Goal: Information Seeking & Learning: Learn about a topic

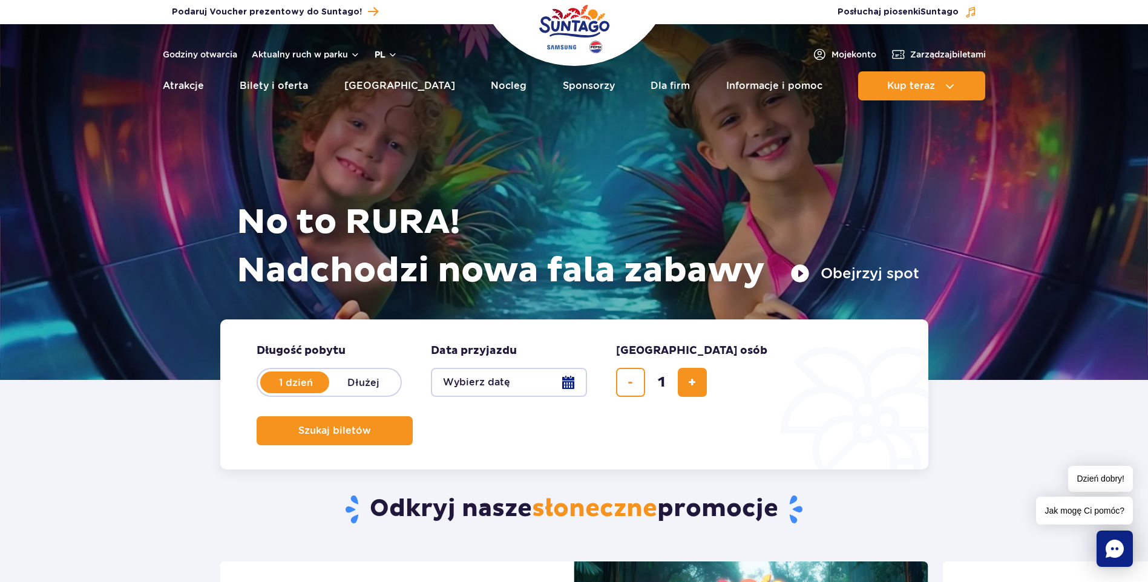
click at [389, 49] on button "pl" at bounding box center [386, 54] width 23 height 12
click at [402, 109] on span "EN" at bounding box center [404, 105] width 12 height 12
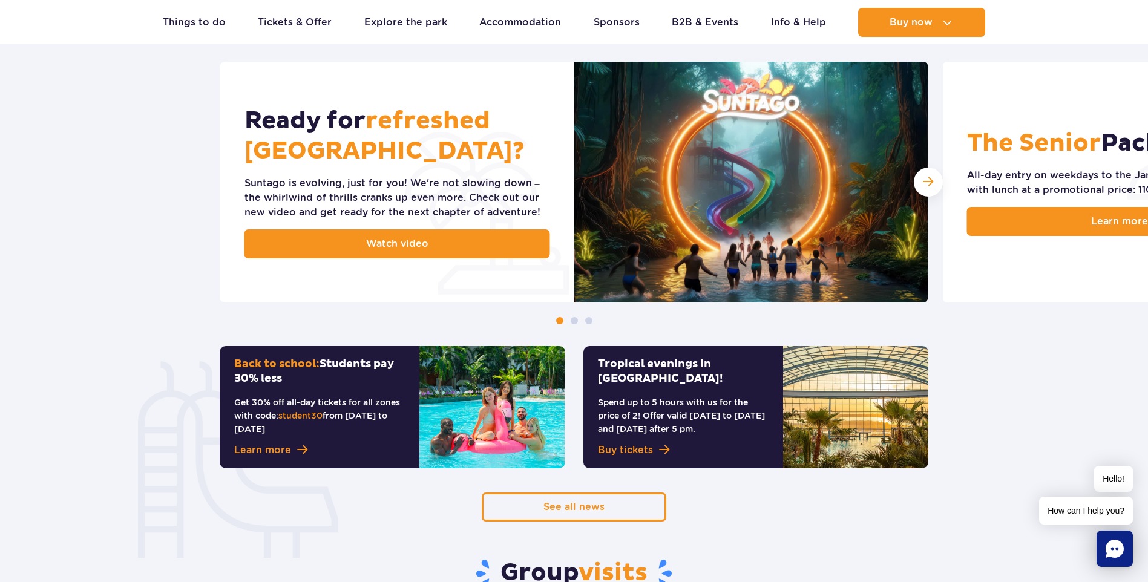
scroll to position [484, 0]
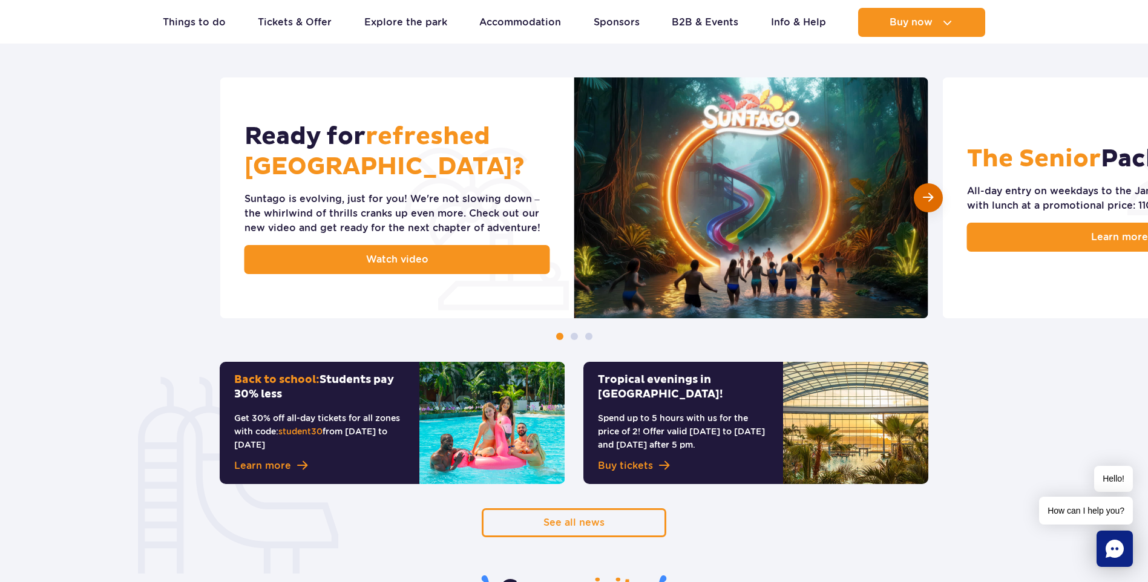
click at [932, 197] on span "Next slide" at bounding box center [928, 198] width 10 height 12
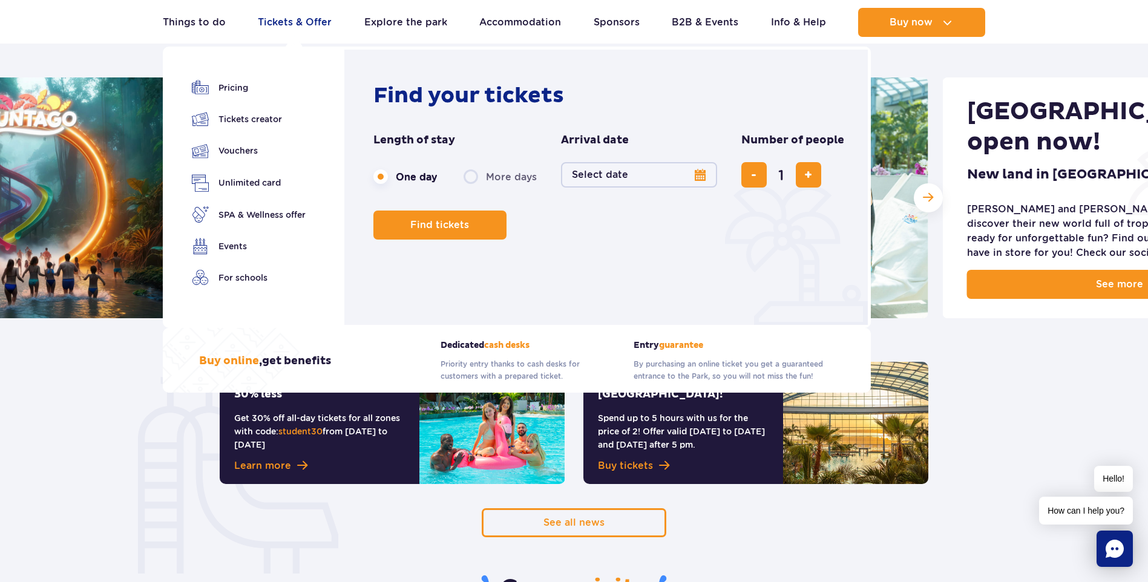
click at [279, 25] on link "Tickets & Offer" at bounding box center [295, 22] width 74 height 29
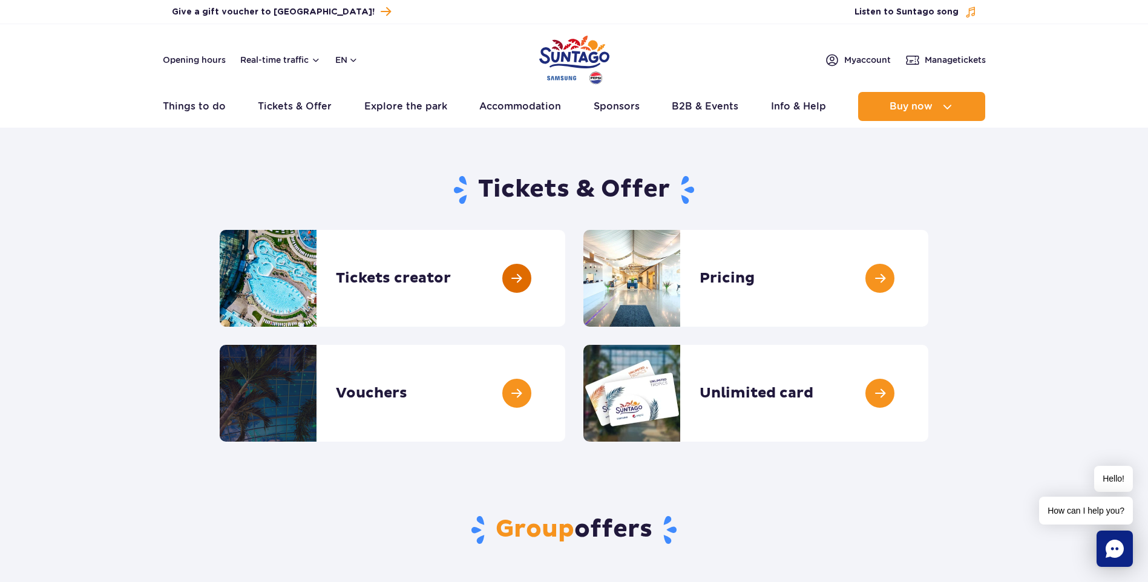
click at [565, 273] on link at bounding box center [565, 278] width 0 height 97
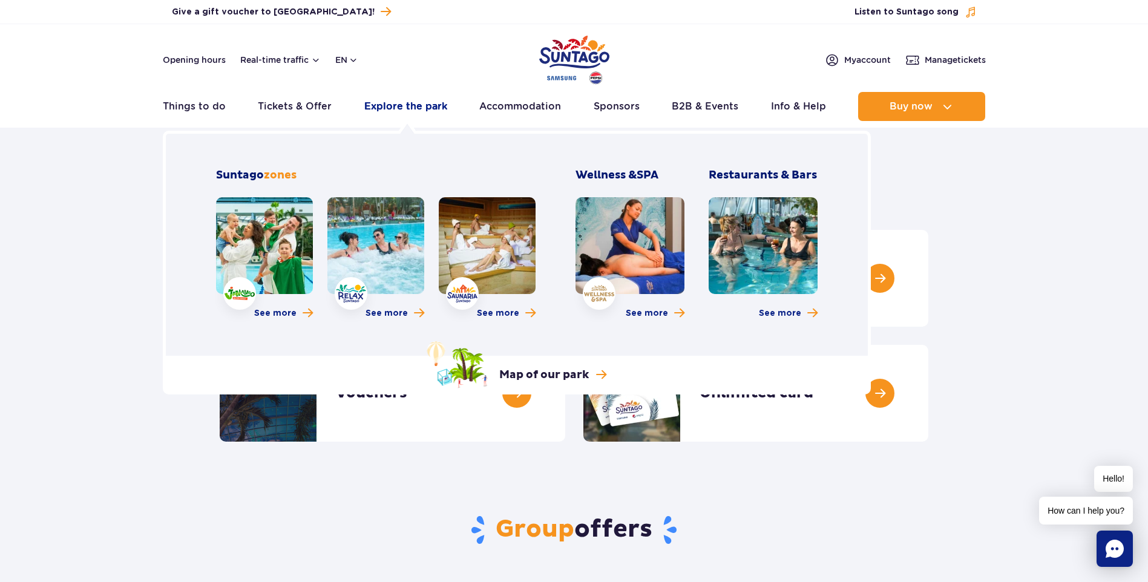
click at [418, 108] on link "Explore the park" at bounding box center [405, 106] width 83 height 29
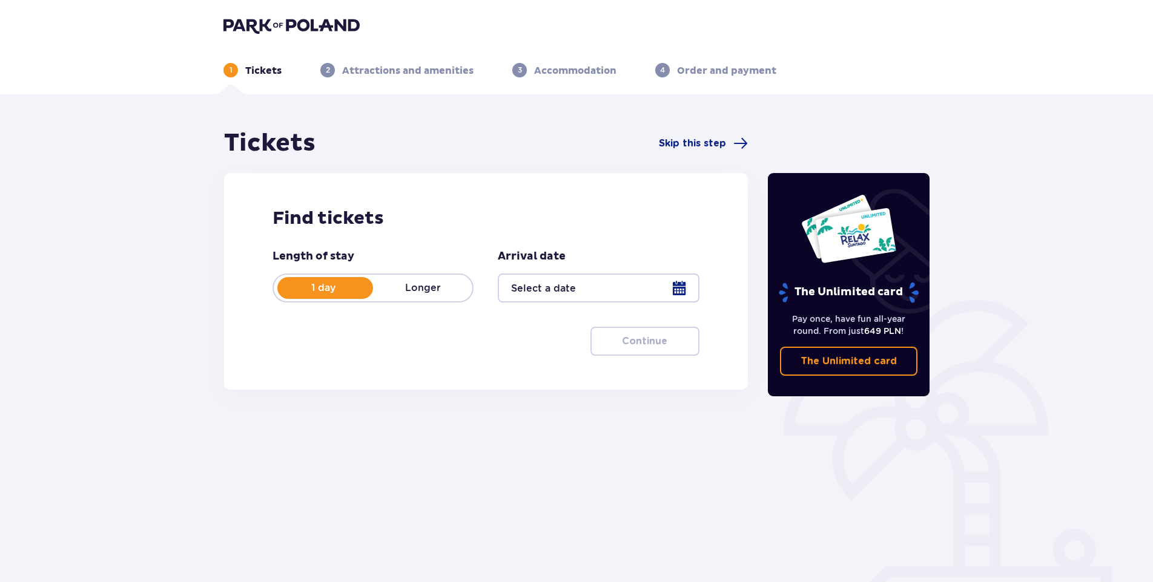
click at [398, 280] on div "1 day Longer" at bounding box center [372, 288] width 201 height 29
click at [329, 284] on p "1 day" at bounding box center [323, 288] width 99 height 13
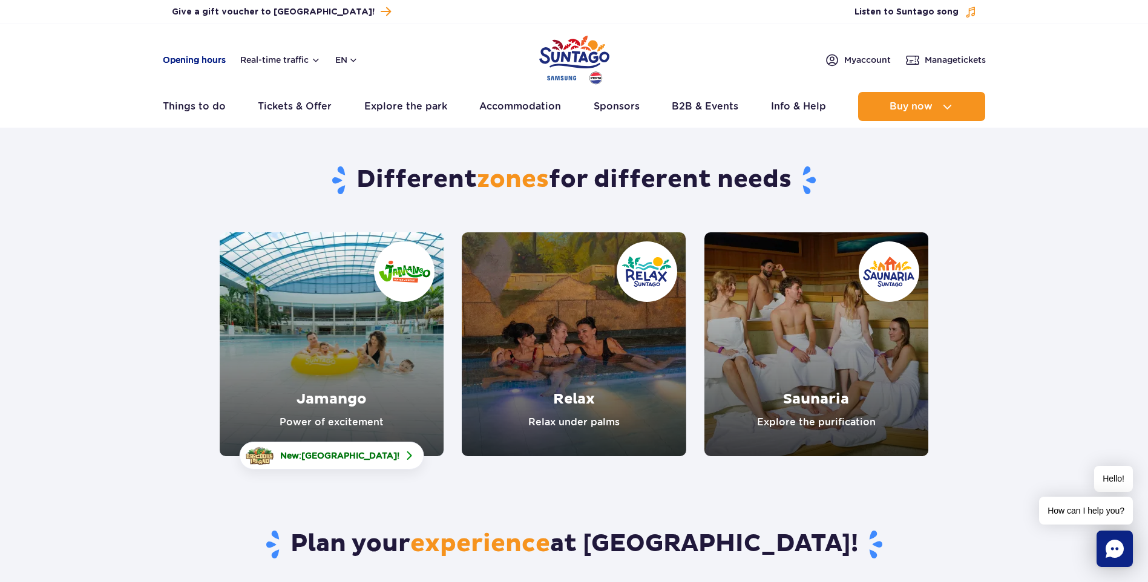
click at [202, 58] on link "Opening hours" at bounding box center [194, 60] width 63 height 12
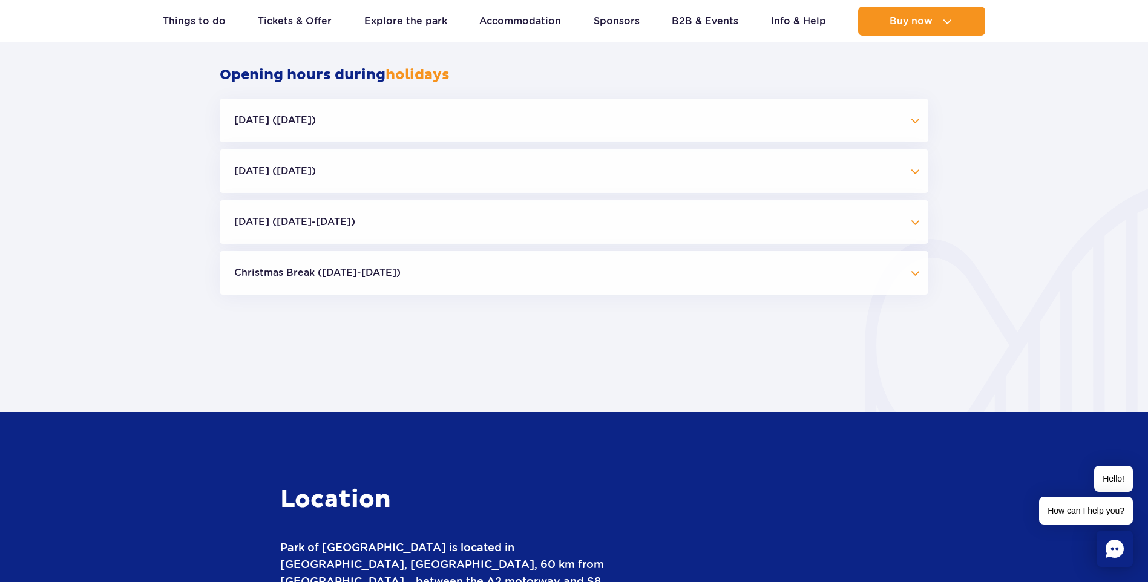
scroll to position [1045, 0]
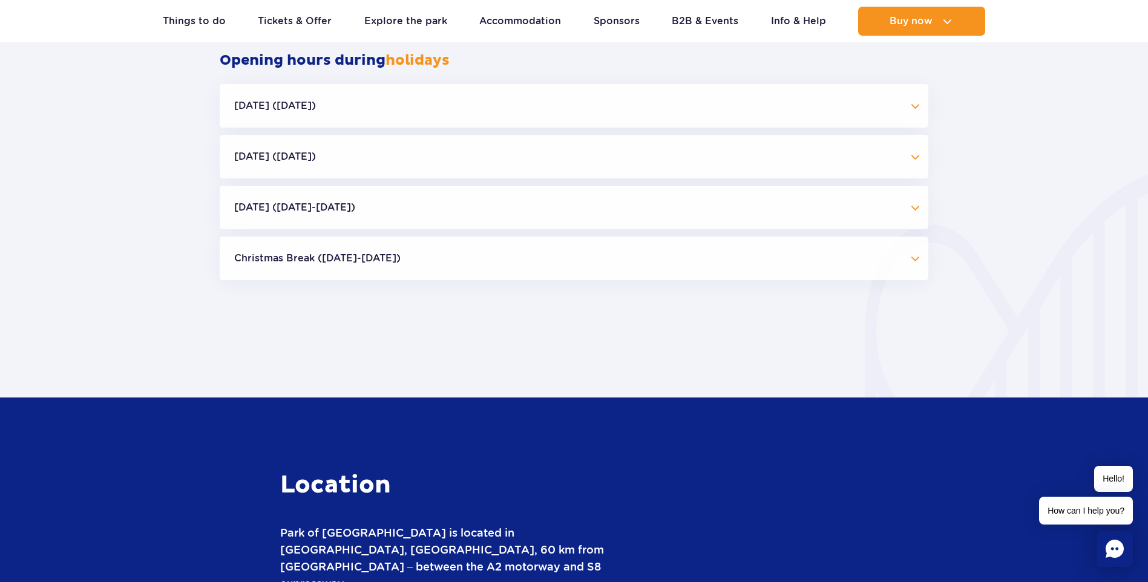
click at [294, 257] on button "Christmas Break ([DATE]-[DATE])" at bounding box center [574, 259] width 709 height 44
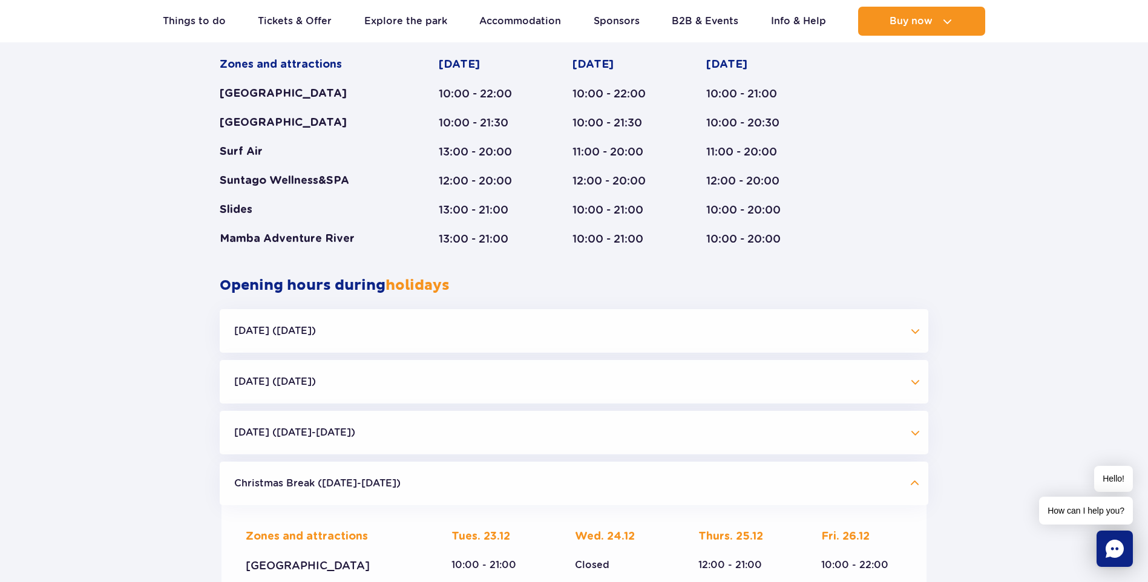
scroll to position [682, 0]
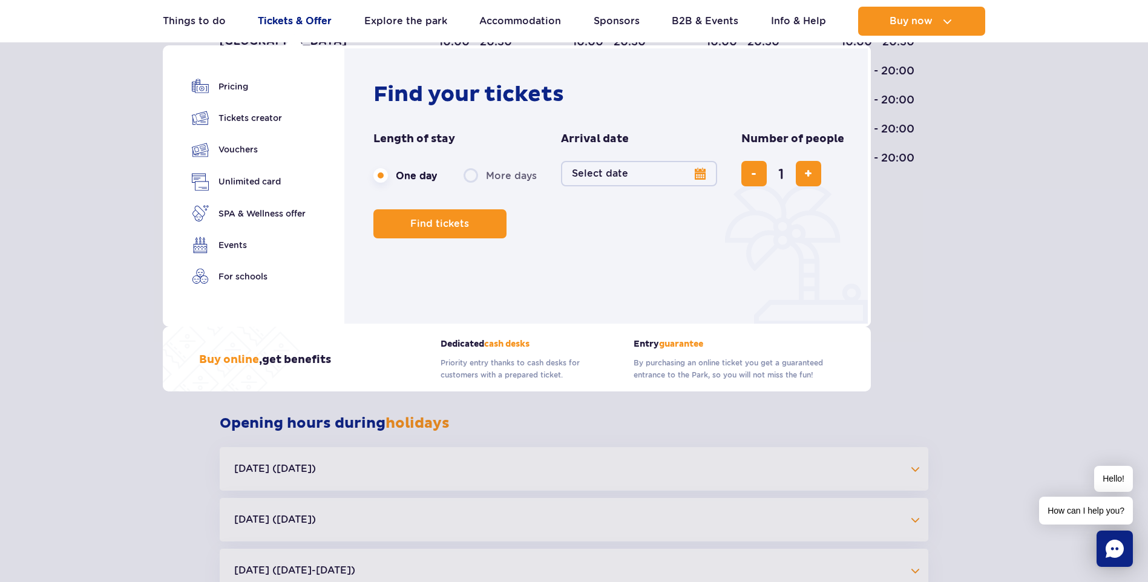
click at [298, 24] on link "Tickets & Offer" at bounding box center [295, 21] width 74 height 29
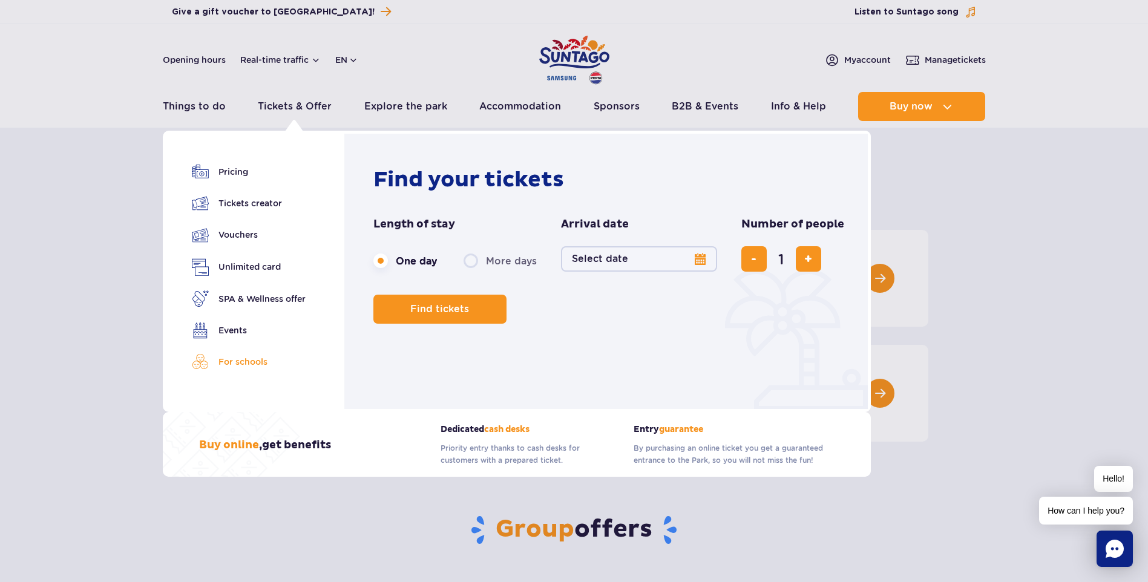
click at [247, 363] on link "For schools" at bounding box center [249, 362] width 114 height 17
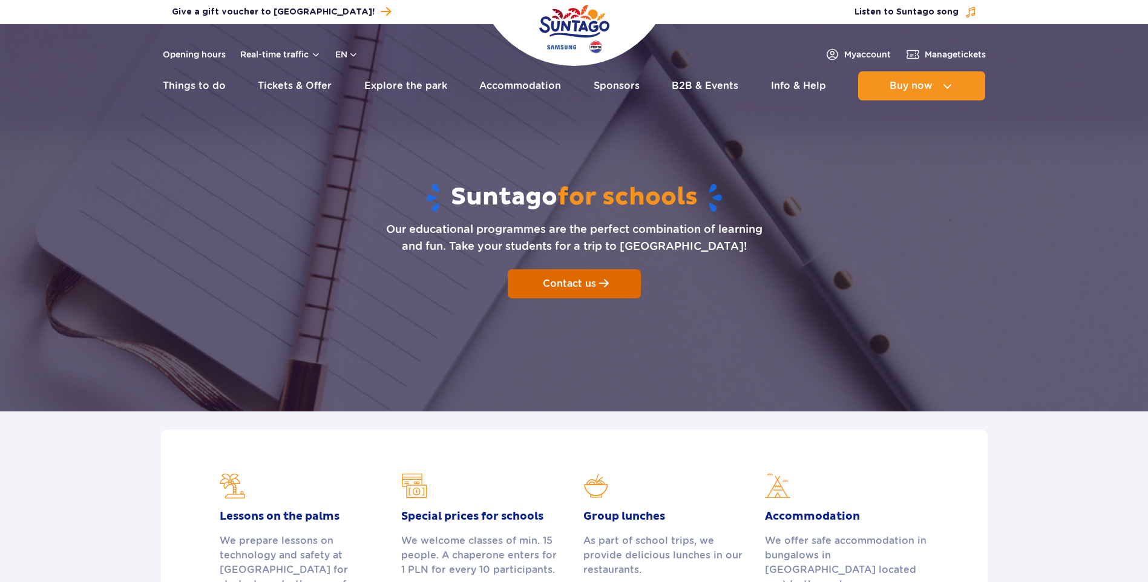
click at [568, 276] on link "Contact us" at bounding box center [574, 283] width 133 height 29
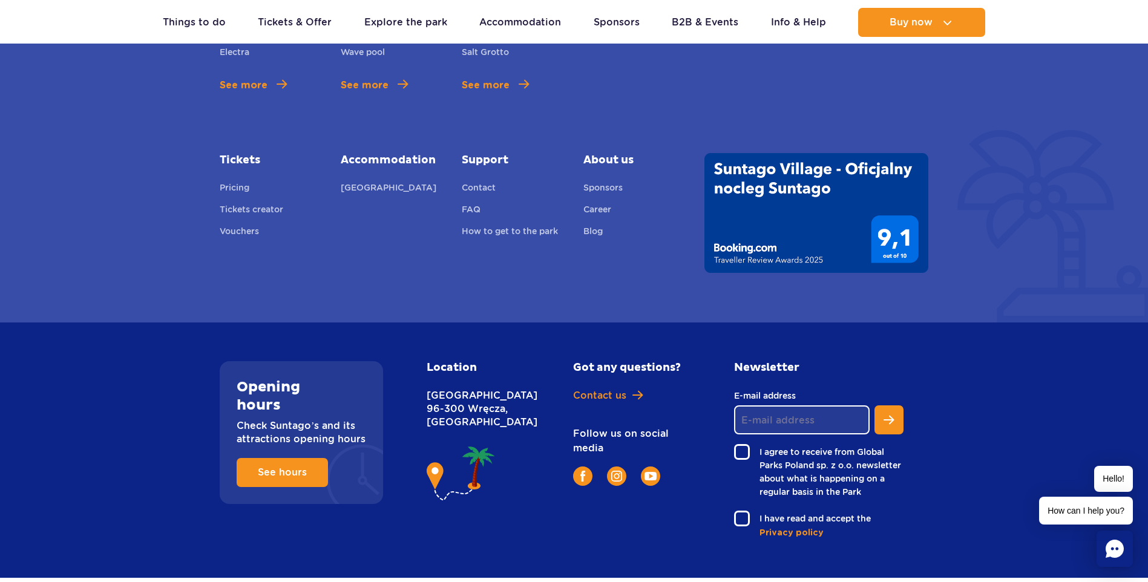
scroll to position [2265, 0]
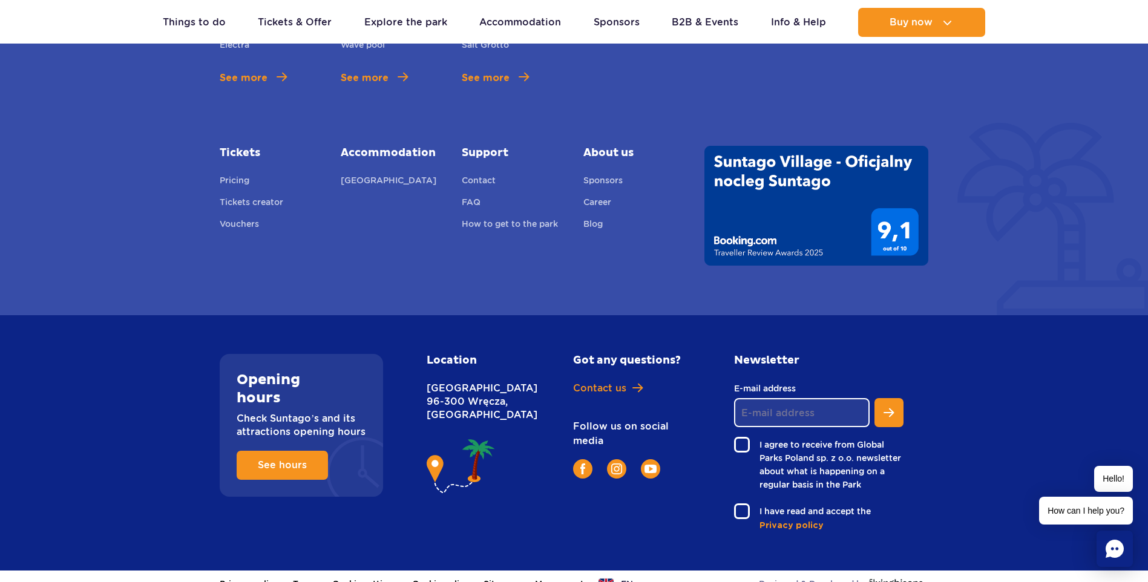
drag, startPoint x: 502, startPoint y: 398, endPoint x: 468, endPoint y: 397, distance: 34.5
click at [468, 397] on p "Nowy Świat 1 Street 96-300 Wręcza, Poland" at bounding box center [474, 402] width 94 height 40
copy p "Wręcza"
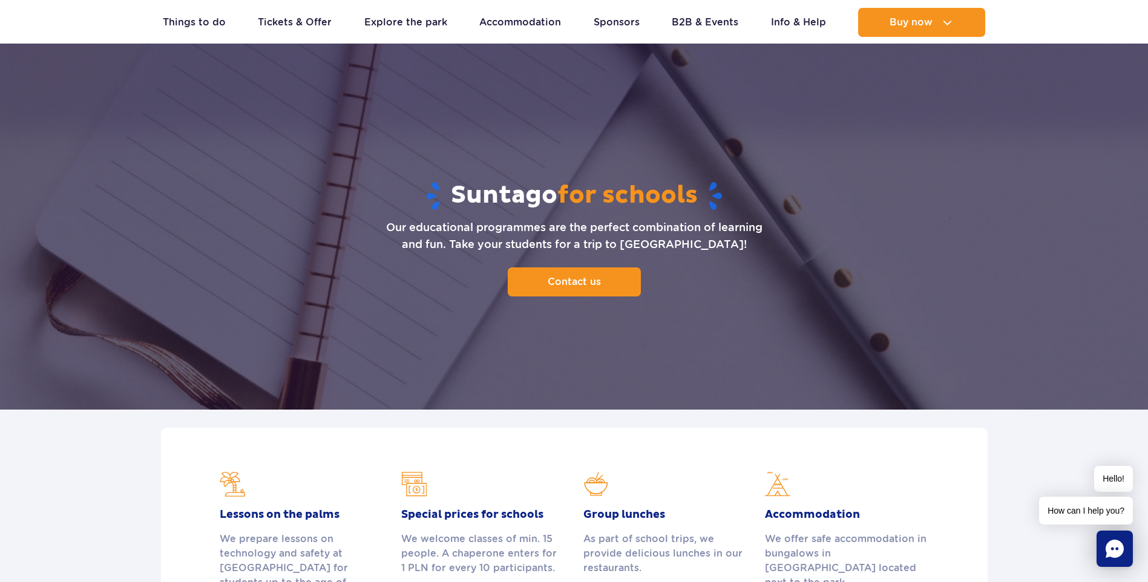
scroll to position [0, 0]
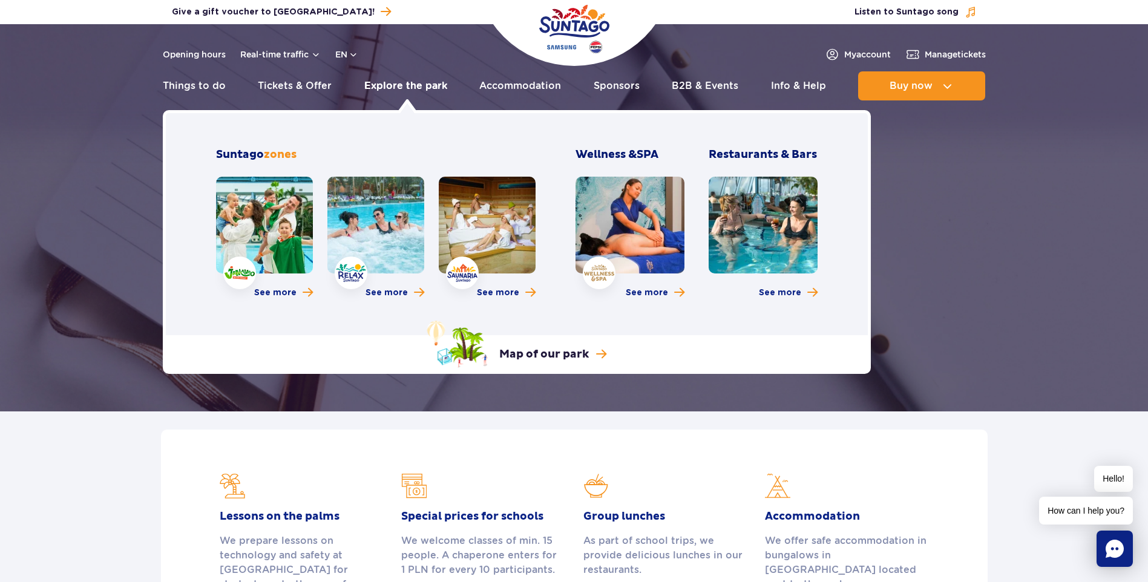
click at [389, 81] on link "Explore the park" at bounding box center [405, 85] width 83 height 29
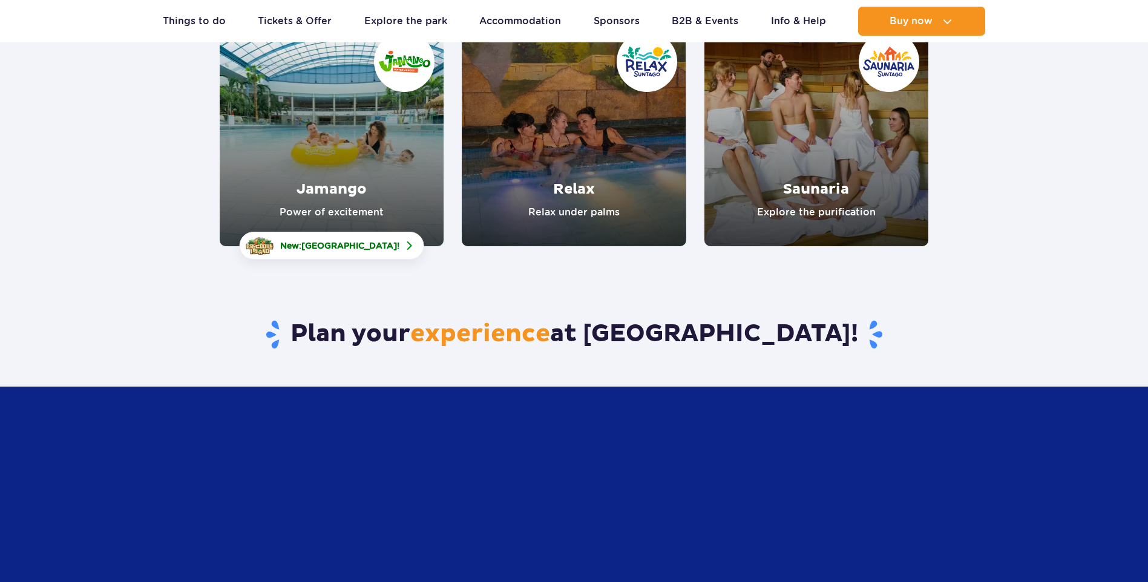
scroll to position [242, 0]
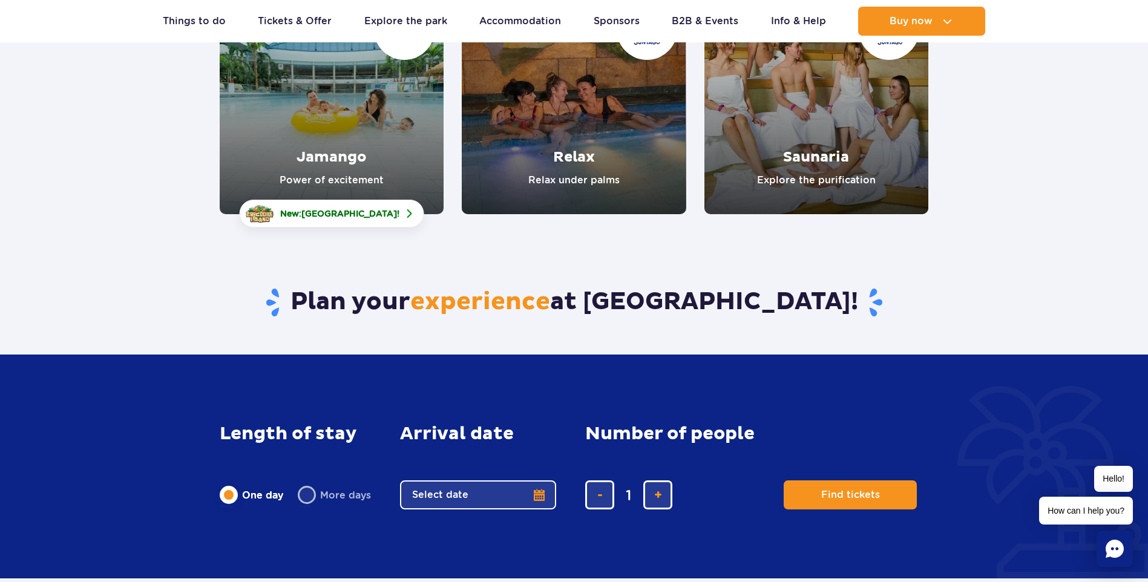
click at [349, 147] on link "Jamango" at bounding box center [332, 102] width 224 height 224
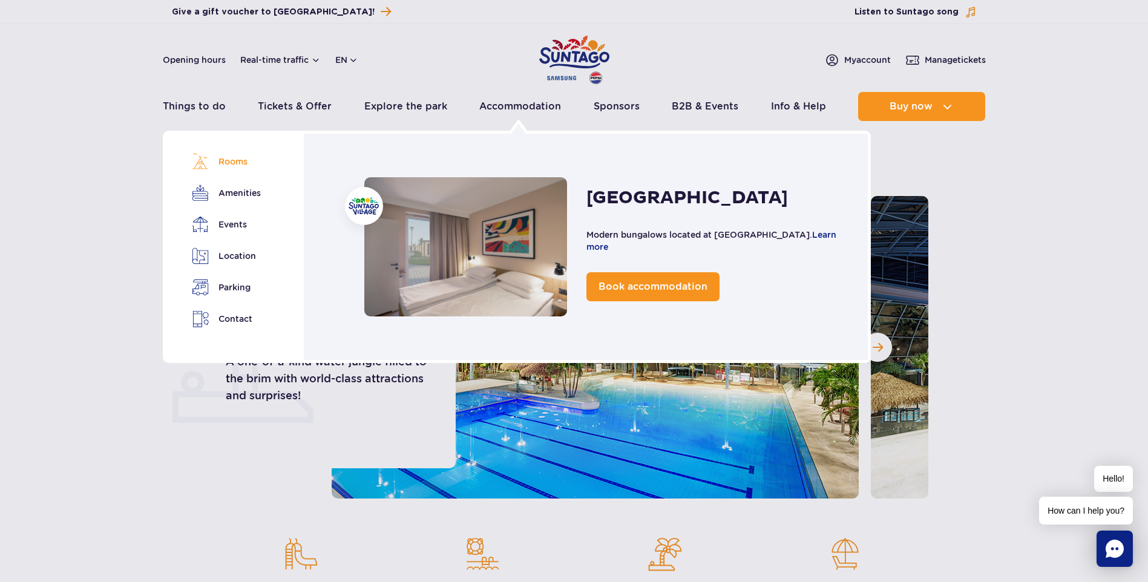
click at [234, 165] on link "Rooms" at bounding box center [226, 161] width 68 height 17
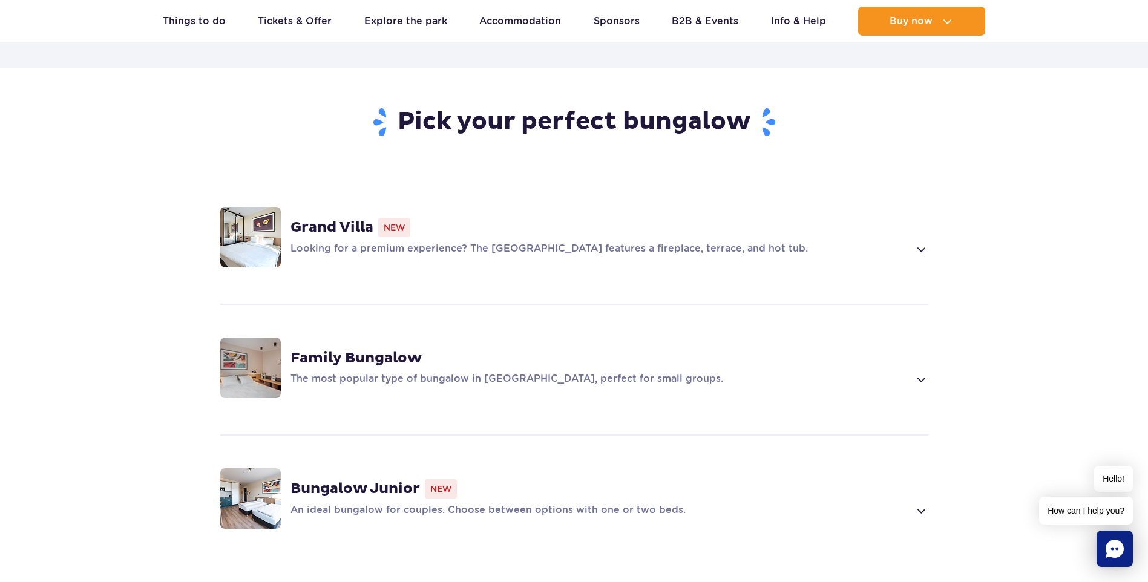
click at [355, 349] on strong "Family Bungalow" at bounding box center [356, 358] width 131 height 18
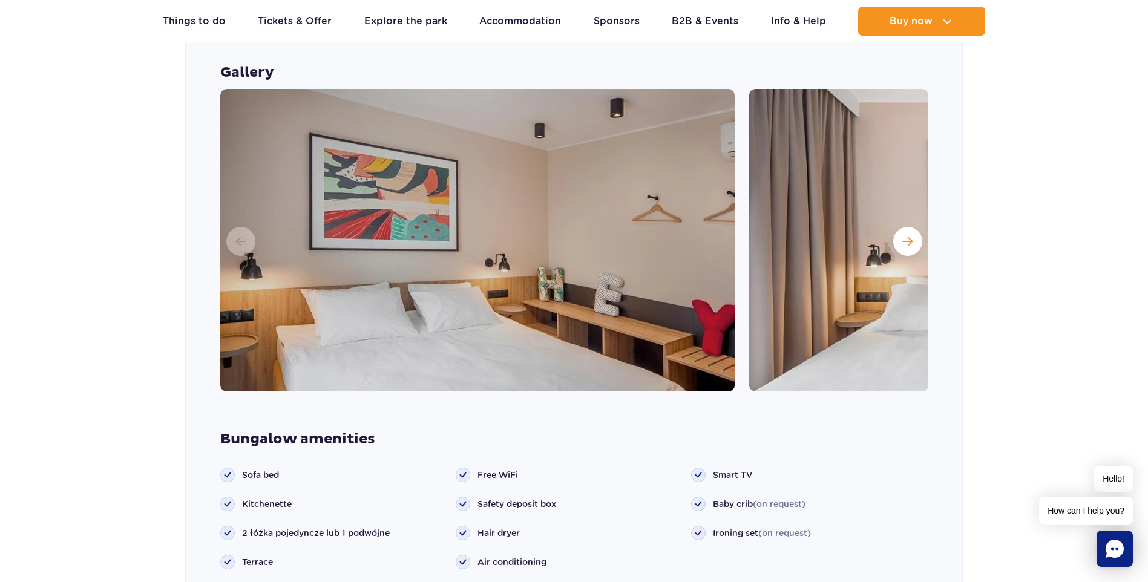
scroll to position [1127, 0]
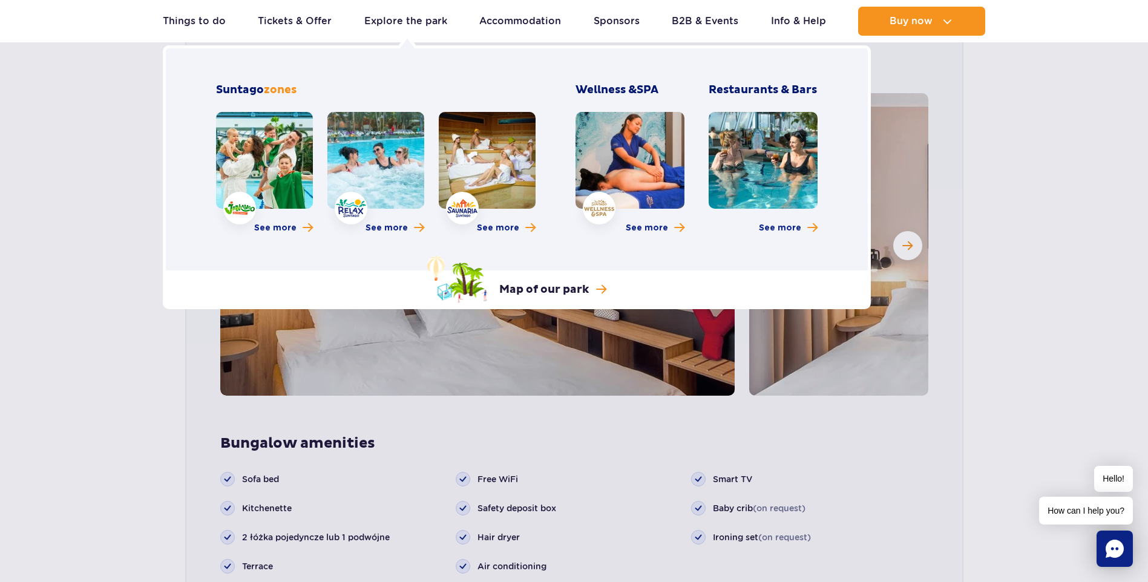
click at [375, 145] on link at bounding box center [376, 160] width 97 height 97
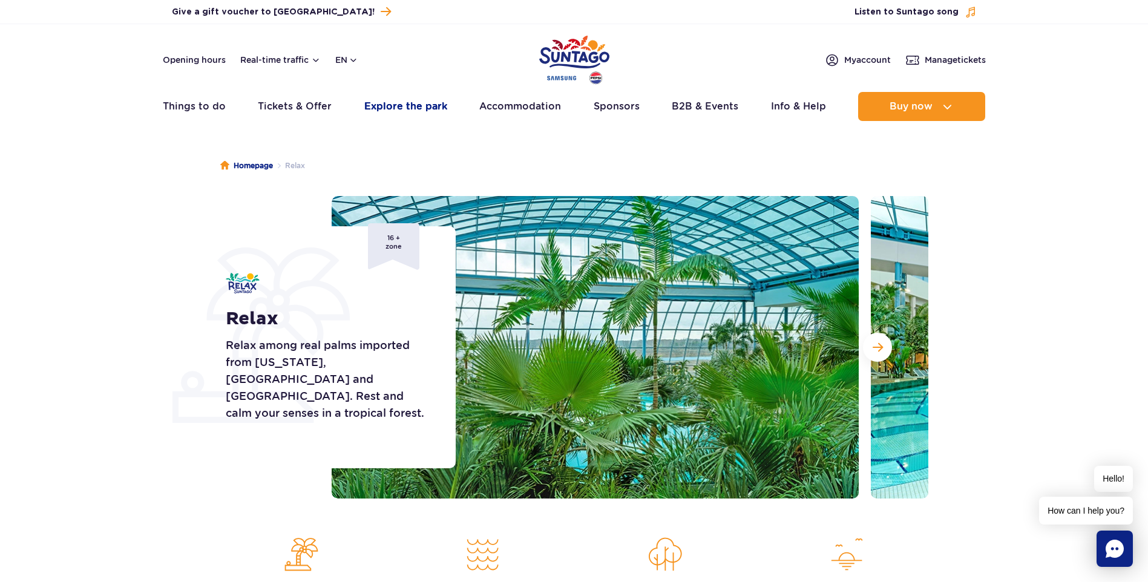
click at [417, 109] on link "Explore the park" at bounding box center [405, 106] width 83 height 29
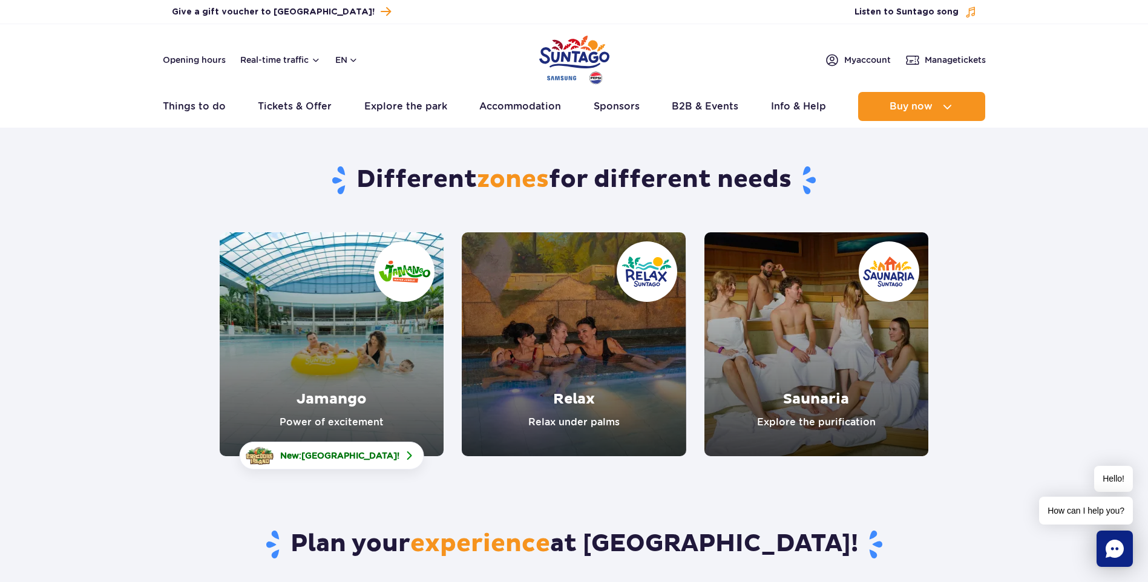
click at [587, 393] on link "Relax" at bounding box center [574, 344] width 224 height 224
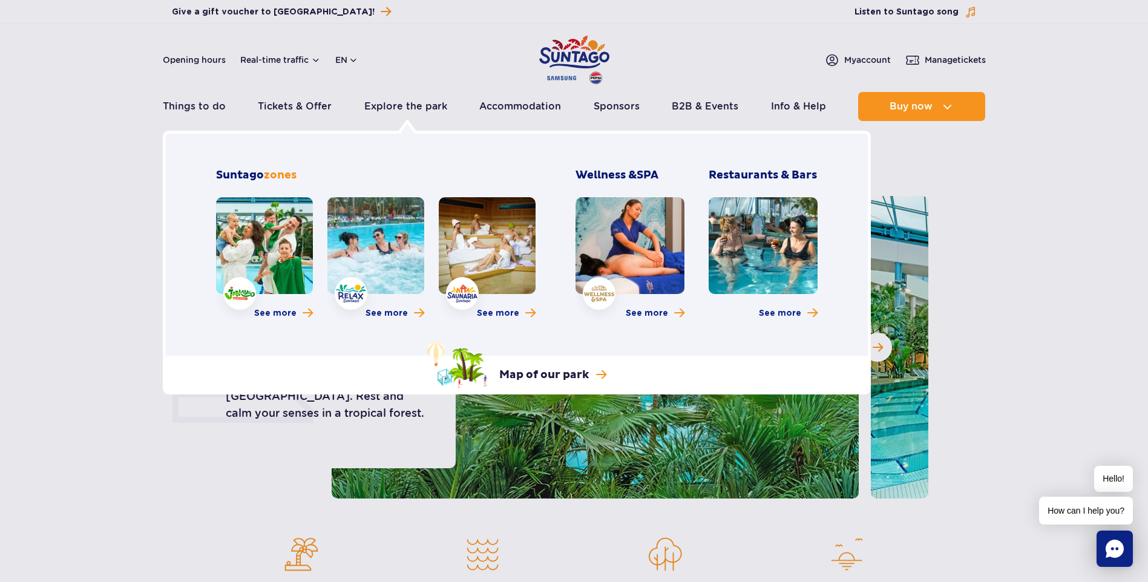
click at [372, 259] on link at bounding box center [376, 245] width 97 height 97
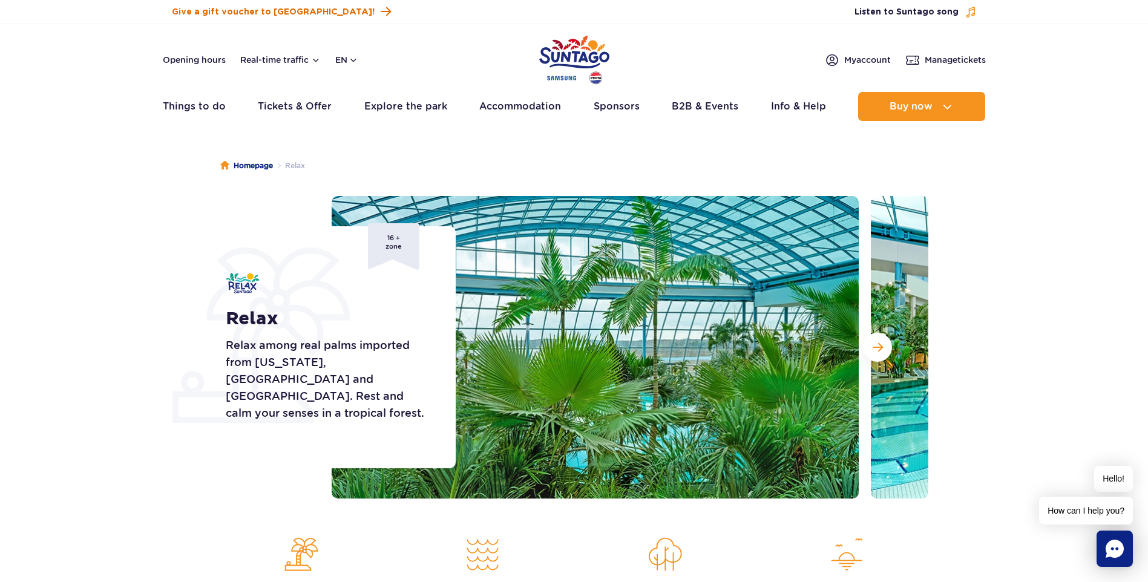
click at [276, 12] on span "Give a gift voucher to [GEOGRAPHIC_DATA]!" at bounding box center [273, 12] width 203 height 12
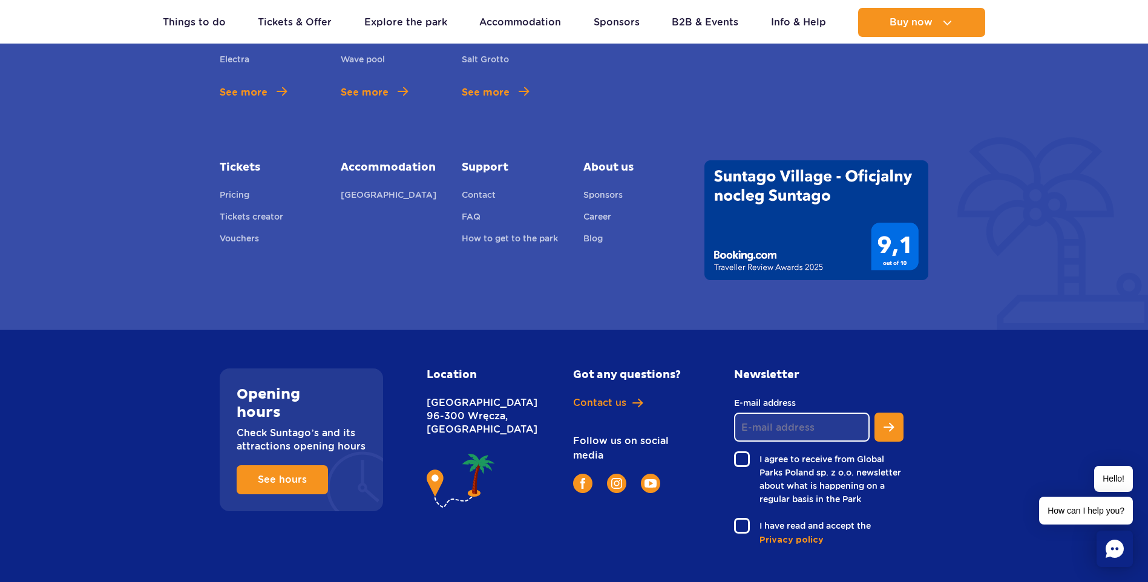
scroll to position [2287, 0]
